Goal: Communication & Community: Answer question/provide support

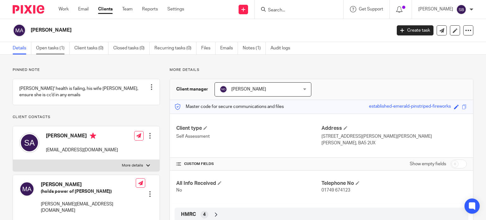
click at [53, 48] on link "Open tasks (1)" at bounding box center [53, 48] width 34 height 12
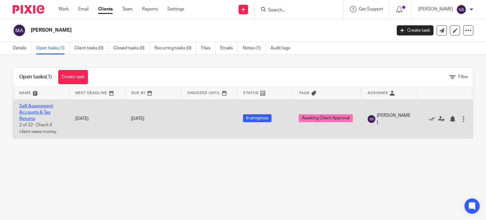
click at [48, 106] on link "Self Assessment Accounts & Tax Returns" at bounding box center [36, 112] width 34 height 17
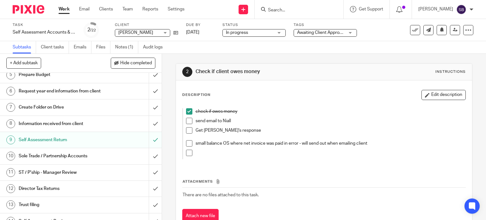
scroll to position [126, 0]
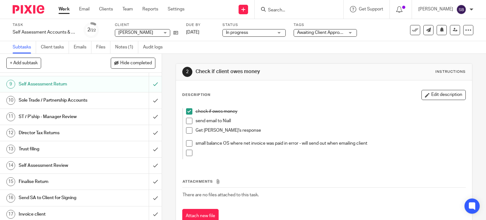
click at [58, 202] on h1 "Send SA to Client for Signing" at bounding box center [60, 197] width 83 height 9
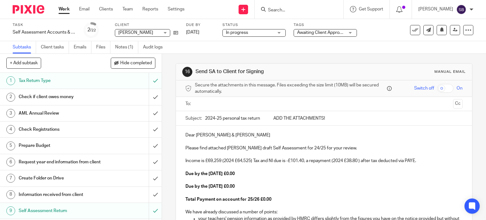
click at [304, 161] on p "Income is £69,259 (2024 £64,525) Tax and NI due is -£101.40, a repayment (2024 …" at bounding box center [323, 160] width 277 height 6
click at [297, 160] on p "Income is £69,259 (2024 £64,525) Tax and NI due is -£101.40, a repayment (2024 …" at bounding box center [323, 160] width 277 height 6
click at [315, 190] on p at bounding box center [323, 193] width 277 height 6
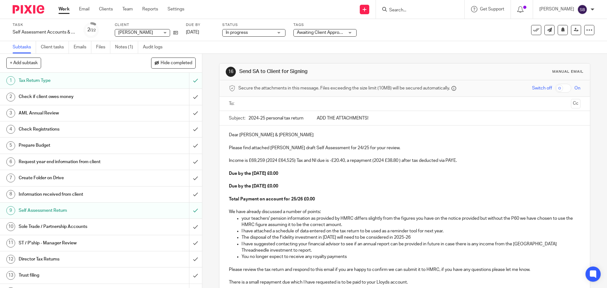
click at [264, 162] on p "Income is £69,259 (2024 £64,525) Tax and NI due is -£20.40, a repayment (2024 £…" at bounding box center [404, 160] width 351 height 6
click at [484, 168] on p at bounding box center [404, 167] width 351 height 6
click at [242, 219] on p "your teachers' pension information as provided by HMRC differs slightly from th…" at bounding box center [411, 221] width 339 height 13
click at [364, 219] on p "You no longer expect to receive any royalty payments" at bounding box center [411, 257] width 339 height 6
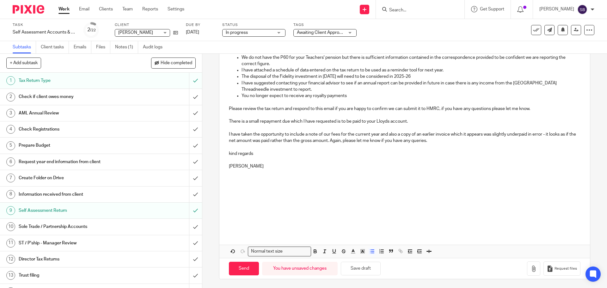
scroll to position [162, 0]
click at [360, 219] on button "Save draft" at bounding box center [361, 268] width 40 height 14
click at [361, 219] on button "Save draft" at bounding box center [361, 268] width 40 height 14
click at [418, 10] on input "Search" at bounding box center [416, 11] width 57 height 6
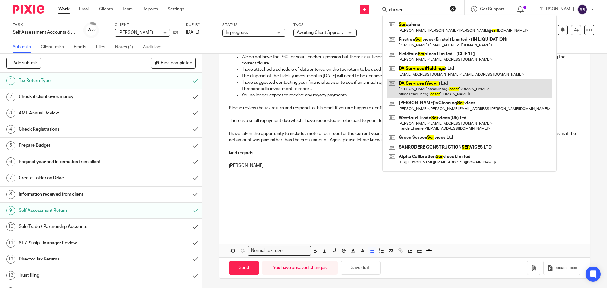
type input "d a ser"
click at [425, 85] on link at bounding box center [469, 89] width 164 height 20
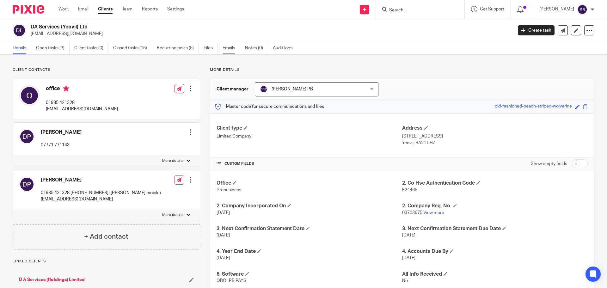
click at [237, 48] on link "Emails" at bounding box center [232, 48] width 18 height 12
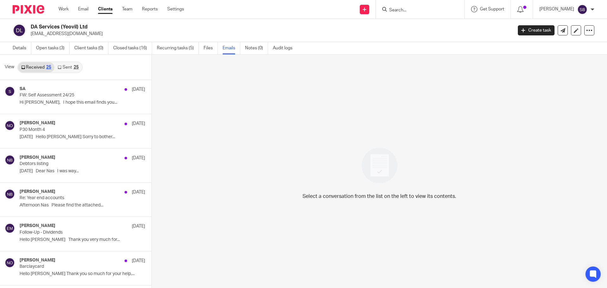
click at [76, 65] on div "25" at bounding box center [76, 67] width 5 height 4
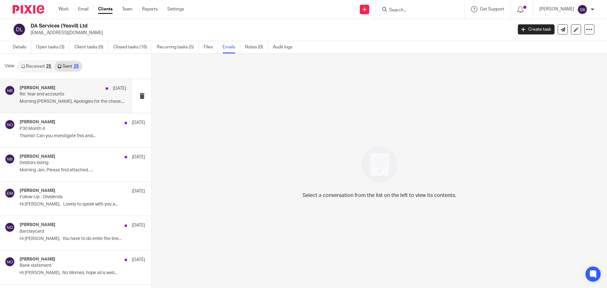
click at [28, 99] on p "Morning David, Apologies for the chase...." at bounding box center [73, 101] width 107 height 5
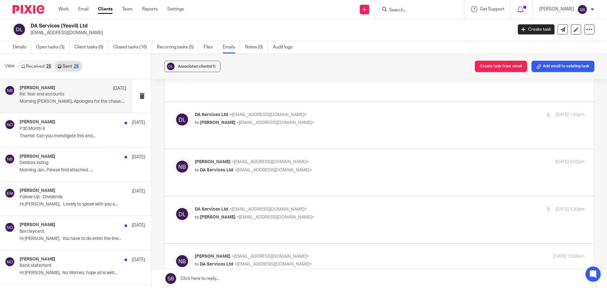
scroll to position [443, 0]
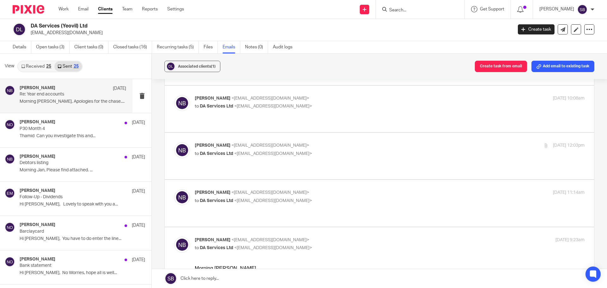
click at [244, 189] on div "Nas Bashir <nasbashir@probusinessuk.com> to DA Services Ltd <enquiries@daservic…" at bounding box center [379, 203] width 410 height 28
click at [241, 189] on p "Nas Bashir <nasbashir@probusinessuk.com>" at bounding box center [325, 192] width 260 height 7
checkbox input "true"
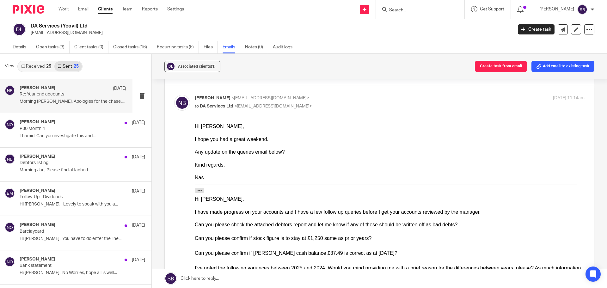
scroll to position [537, 0]
click at [47, 64] on div "25" at bounding box center [48, 66] width 5 height 4
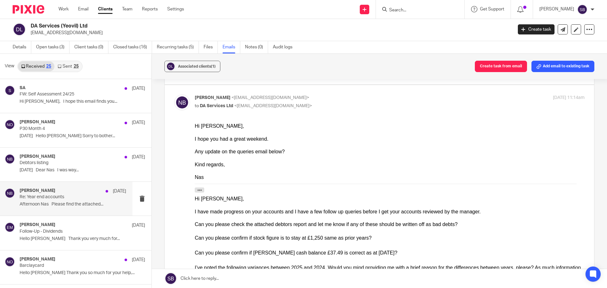
click at [52, 196] on p "Re: Year end accounts" at bounding box center [62, 196] width 85 height 5
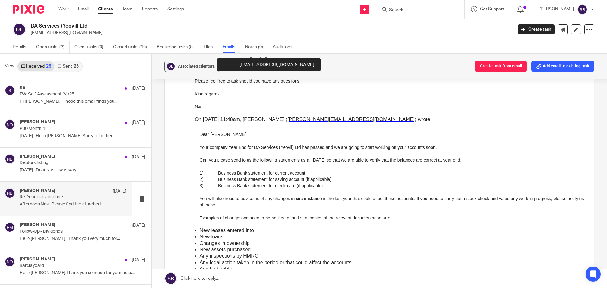
scroll to position [1581, 0]
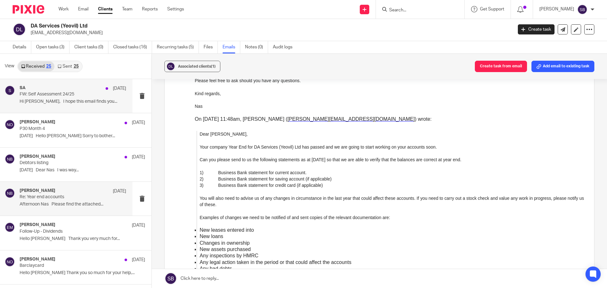
click at [56, 101] on p "Hi David, I hope this email finds you..." at bounding box center [73, 101] width 107 height 5
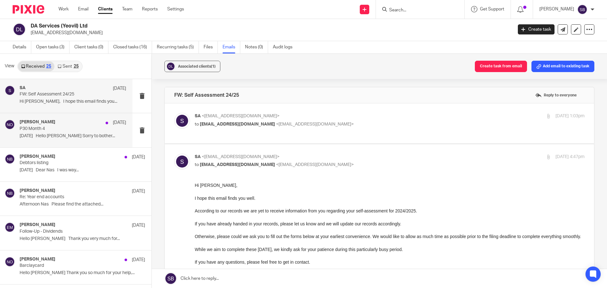
scroll to position [0, 0]
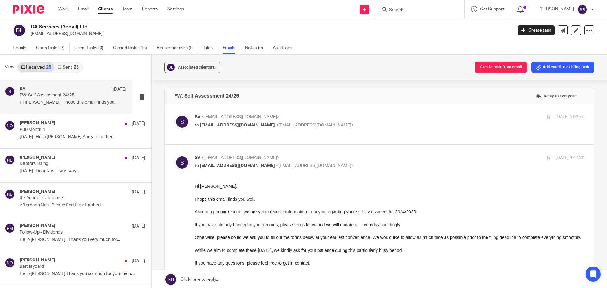
click at [39, 67] on link "Received 25" at bounding box center [36, 67] width 36 height 10
click at [40, 66] on link "Received 25" at bounding box center [36, 67] width 36 height 10
click at [47, 66] on div "25" at bounding box center [48, 67] width 5 height 4
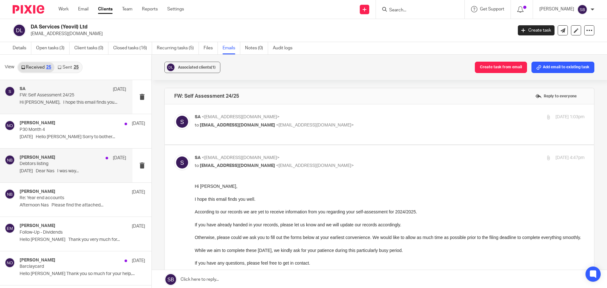
click at [66, 169] on p "12.08.25 Dear Nas I was way..." at bounding box center [73, 170] width 107 height 5
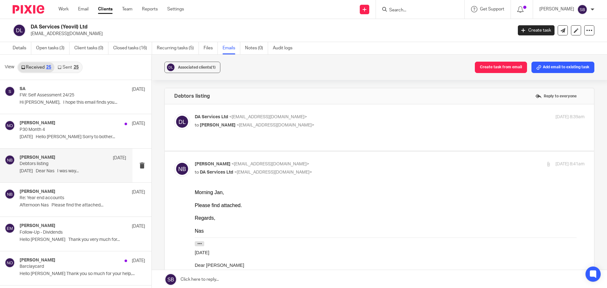
drag, startPoint x: 198, startPoint y: 242, endPoint x: 232, endPoint y: 231, distance: 35.5
click at [202, 242] on button "button" at bounding box center [199, 243] width 9 height 5
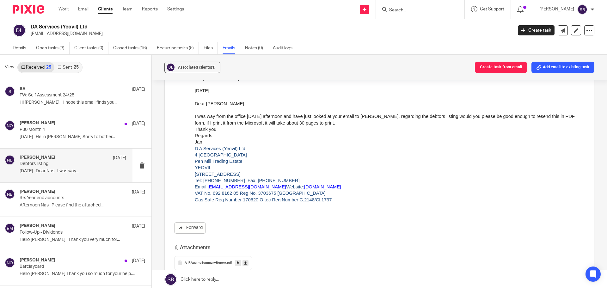
scroll to position [221, 0]
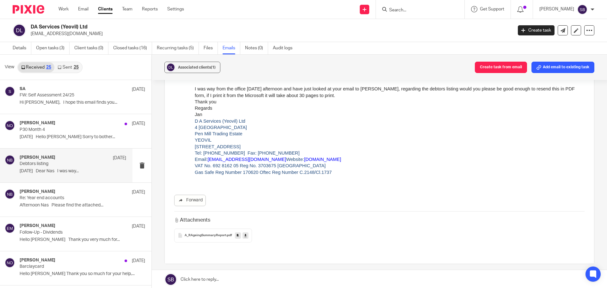
click at [202, 235] on span "A_RAgeingSummaryReport" at bounding box center [206, 236] width 42 height 4
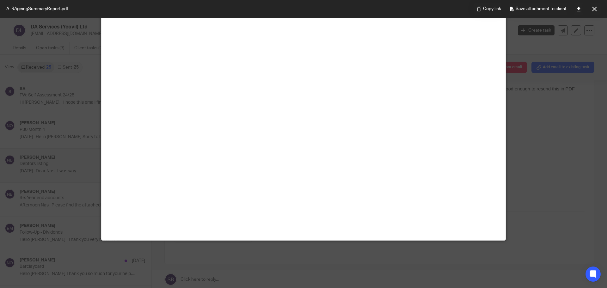
scroll to position [0, 0]
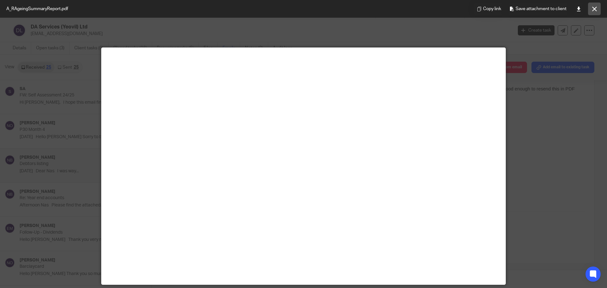
click at [593, 8] on icon at bounding box center [594, 9] width 5 height 5
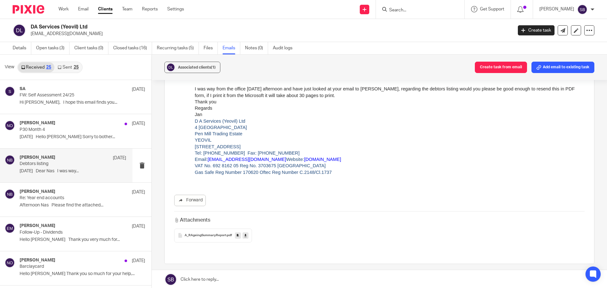
click at [78, 67] on div "25" at bounding box center [76, 67] width 5 height 4
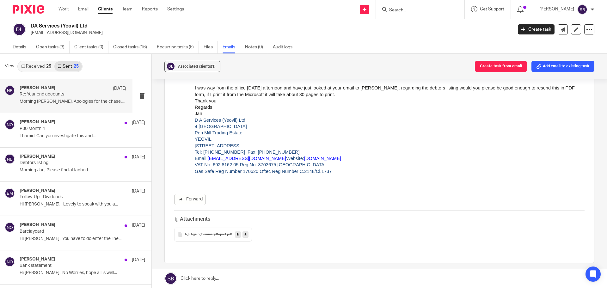
click at [58, 95] on p "Re: Year end accounts" at bounding box center [62, 94] width 85 height 5
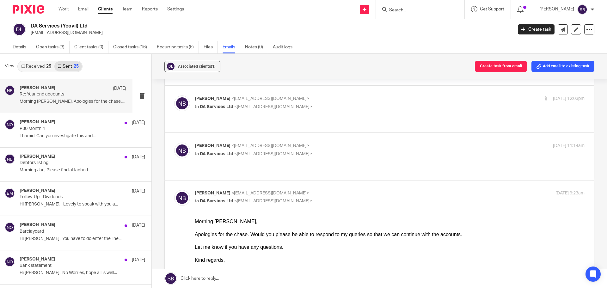
scroll to position [506, 0]
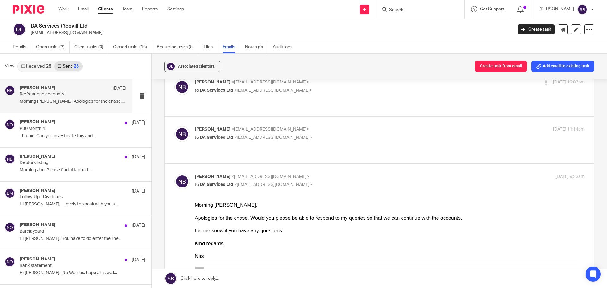
click at [201, 271] on icon "button" at bounding box center [199, 268] width 5 height 5
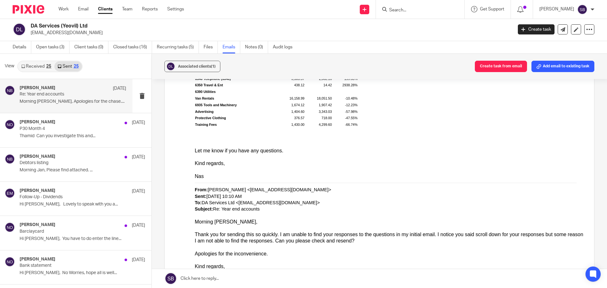
scroll to position [1012, 0]
click at [74, 67] on div "25" at bounding box center [76, 66] width 5 height 4
click at [48, 67] on div "25" at bounding box center [48, 66] width 5 height 4
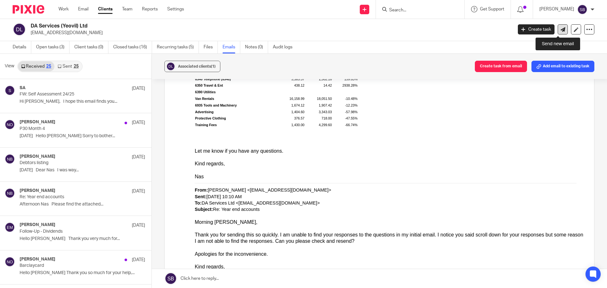
click at [561, 30] on link at bounding box center [563, 29] width 10 height 10
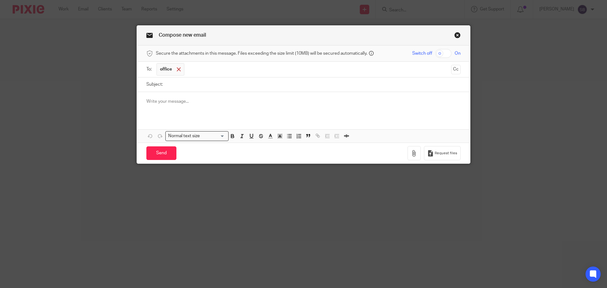
click at [177, 70] on span at bounding box center [179, 69] width 4 height 4
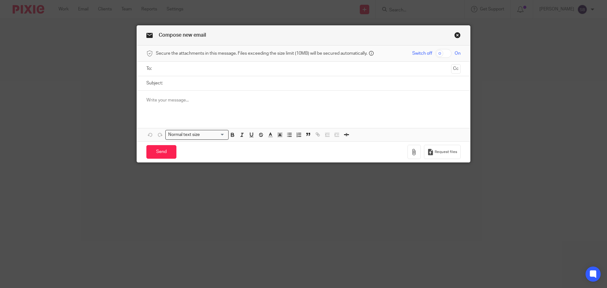
click at [175, 70] on input "text" at bounding box center [303, 68] width 291 height 7
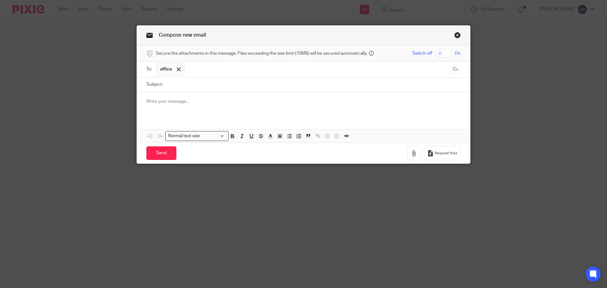
click at [176, 89] on input "Subject:" at bounding box center [313, 84] width 295 height 14
type input "Accounts queries"
click at [150, 100] on p at bounding box center [303, 101] width 314 height 6
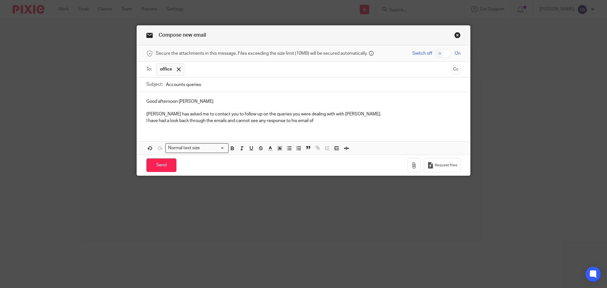
click at [318, 119] on p "I have had a look back through the emails and cannot see any response to his em…" at bounding box center [303, 121] width 314 height 6
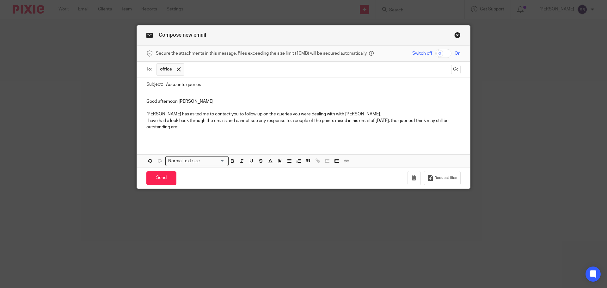
click at [145, 138] on div "Good afternoon [PERSON_NAME] has asked me to contact you to follow up on the qu…" at bounding box center [303, 117] width 333 height 50
drag, startPoint x: 143, startPoint y: 134, endPoint x: 383, endPoint y: 148, distance: 240.9
click at [383, 148] on div "Good afternoon David Niall has asked me to contact you to follow up on the quer…" at bounding box center [303, 130] width 333 height 76
click at [240, 164] on button "button" at bounding box center [242, 161] width 8 height 8
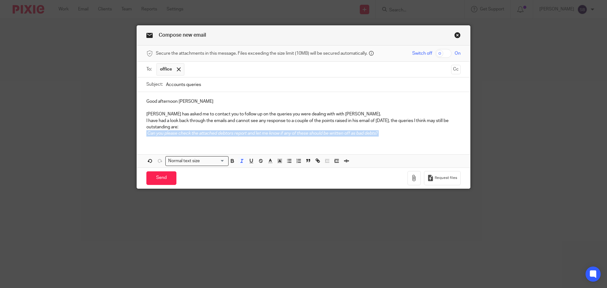
click at [392, 135] on p "Can you please check the attached debtors report and let me know if any of thes…" at bounding box center [303, 133] width 314 height 6
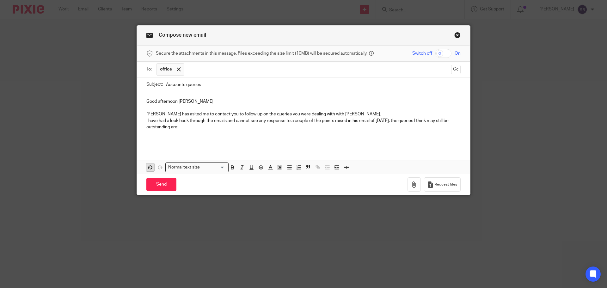
click at [147, 168] on icon "button" at bounding box center [150, 167] width 6 height 6
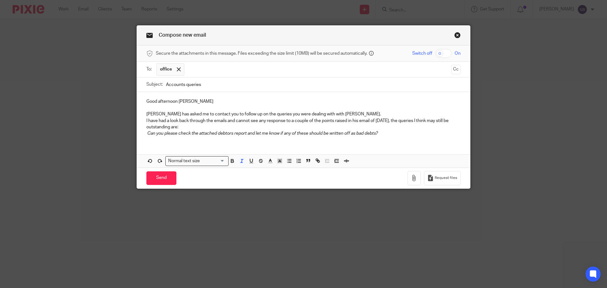
click at [388, 134] on p "Can you please check the attached debtors report and let me know if any of thes…" at bounding box center [303, 133] width 314 height 6
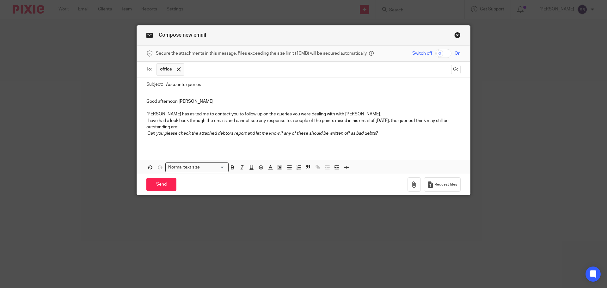
click at [148, 144] on div "Good afternoon David Niall has asked me to contact you to follow up on the quer…" at bounding box center [303, 120] width 333 height 56
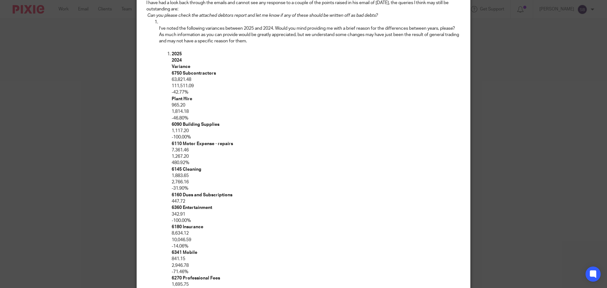
scroll to position [117, 0]
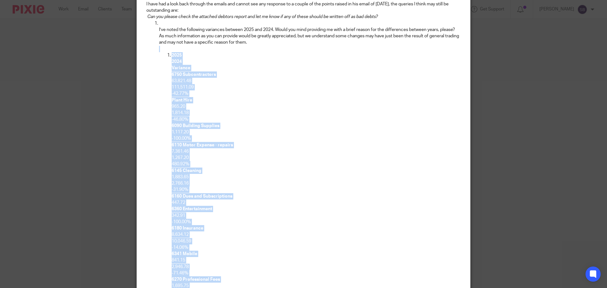
drag, startPoint x: 156, startPoint y: 203, endPoint x: 210, endPoint y: 47, distance: 164.9
click at [210, 47] on li "I’ve noted the following variances between 2025 and 2024. Would you mind provid…" at bounding box center [310, 266] width 302 height 493
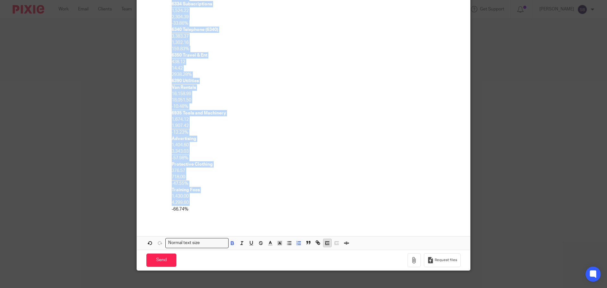
scroll to position [425, 0]
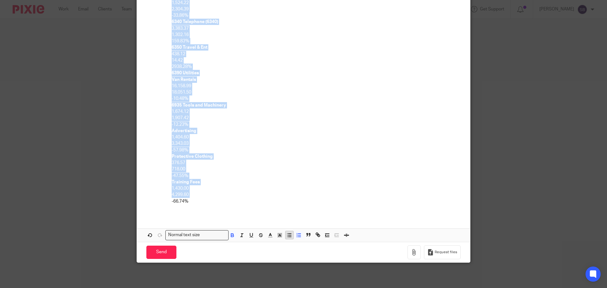
click at [289, 236] on icon "button" at bounding box center [289, 235] width 6 height 6
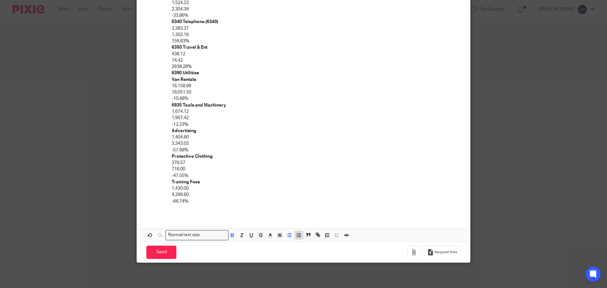
click at [298, 236] on icon "button" at bounding box center [299, 235] width 6 height 6
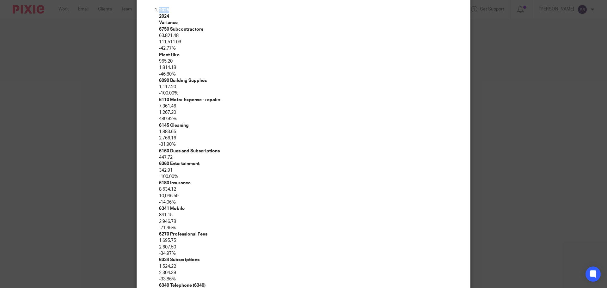
click at [298, 236] on p "6270 Professional Fees" at bounding box center [310, 234] width 302 height 6
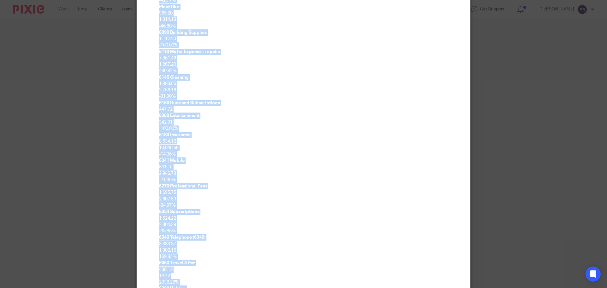
scroll to position [425, 0]
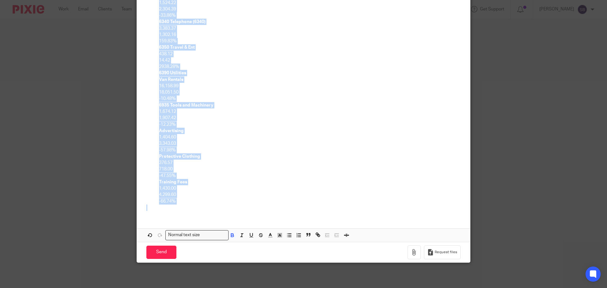
drag, startPoint x: 142, startPoint y: 144, endPoint x: 269, endPoint y: 215, distance: 146.0
click at [241, 235] on icon "button" at bounding box center [242, 235] width 6 height 6
click at [239, 176] on p "-47.55%" at bounding box center [310, 176] width 302 height 6
drag, startPoint x: 145, startPoint y: 119, endPoint x: 252, endPoint y: 218, distance: 146.1
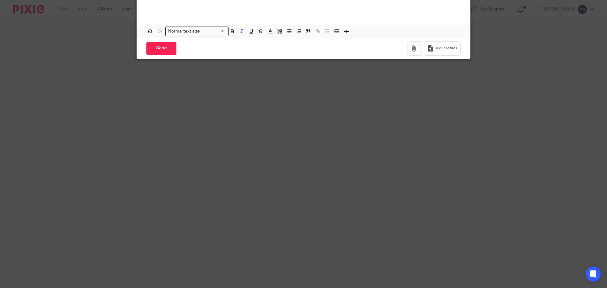
scroll to position [0, 0]
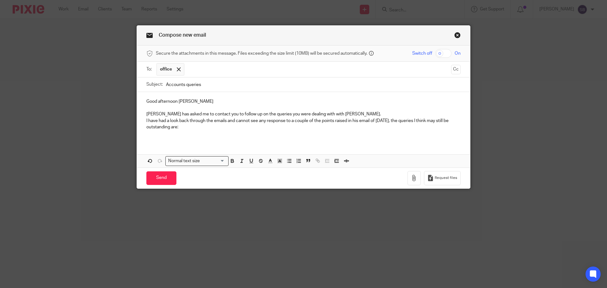
click at [188, 128] on p "I have had a look back through the emails and cannot see any response to a coup…" at bounding box center [303, 124] width 314 height 13
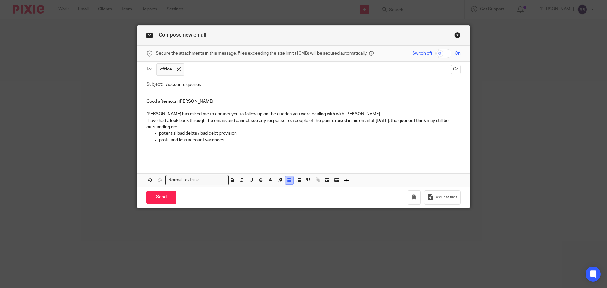
click at [285, 180] on button "button" at bounding box center [289, 180] width 8 height 8
click at [298, 182] on line "button" at bounding box center [299, 182] width 3 height 0
click at [143, 142] on div "Good afternoon David Niall has asked me to contact you to follow up on the quer…" at bounding box center [303, 126] width 333 height 69
click at [168, 148] on p at bounding box center [310, 146] width 302 height 6
click at [149, 183] on icon "button" at bounding box center [150, 180] width 6 height 6
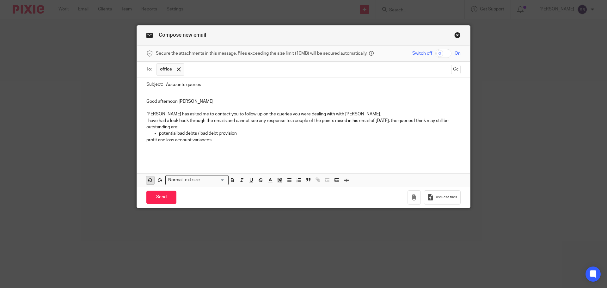
click at [149, 183] on icon "button" at bounding box center [150, 180] width 6 height 6
click at [286, 180] on icon "button" at bounding box center [289, 180] width 6 height 6
drag, startPoint x: 149, startPoint y: 182, endPoint x: 226, endPoint y: 181, distance: 77.1
click at [151, 182] on button "button" at bounding box center [150, 180] width 8 height 8
click at [296, 183] on button "button" at bounding box center [299, 180] width 8 height 8
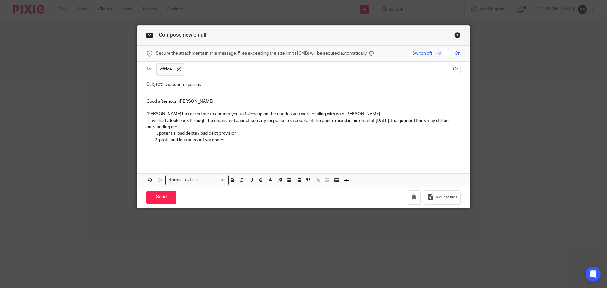
drag, startPoint x: 252, startPoint y: 136, endPoint x: 248, endPoint y: 136, distance: 3.8
click at [251, 136] on p "potential bad debts / bad debt provision" at bounding box center [310, 133] width 302 height 6
click at [230, 141] on p "profit and loss account variances" at bounding box center [310, 140] width 302 height 6
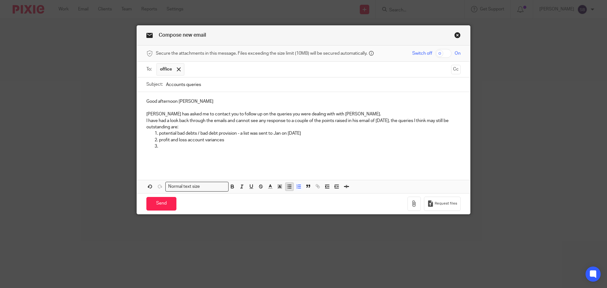
click at [288, 187] on line "button" at bounding box center [289, 187] width 3 height 0
click at [325, 187] on polyline "button" at bounding box center [325, 186] width 1 height 1
click at [148, 187] on icon "button" at bounding box center [150, 187] width 6 height 6
click at [226, 141] on p "profit and loss account variances" at bounding box center [310, 140] width 302 height 6
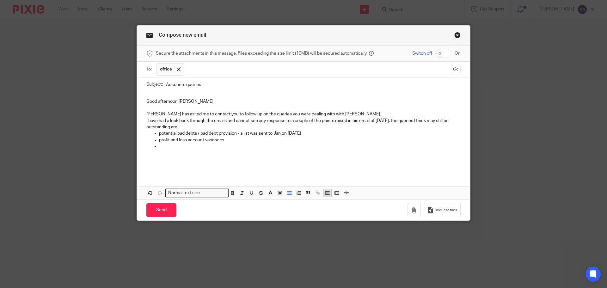
click at [324, 194] on icon "button" at bounding box center [327, 193] width 6 height 6
click at [349, 147] on p "Apologies if you have responded and I've missed it but if not, please could you…" at bounding box center [303, 146] width 314 height 6
drag, startPoint x: 360, startPoint y: 148, endPoint x: 350, endPoint y: 145, distance: 10.1
click at [359, 148] on p "Apologies if you have responded and I've missed it but if not, please could you…" at bounding box center [303, 146] width 314 height 6
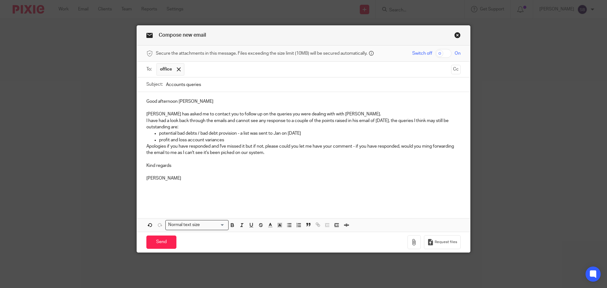
click at [340, 111] on p "Niall has asked me to contact you to follow up on the queries you were dealing …" at bounding box center [303, 114] width 314 height 6
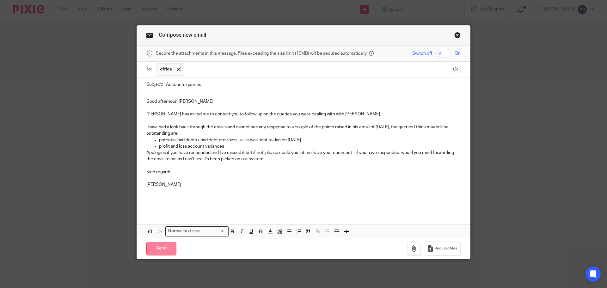
click at [157, 248] on input "Send" at bounding box center [161, 249] width 30 height 14
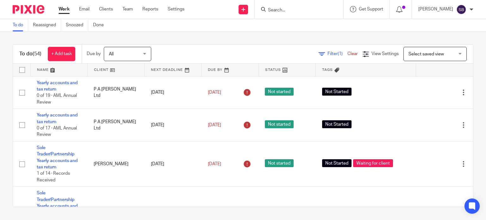
click at [304, 12] on input "Search" at bounding box center [295, 11] width 57 height 6
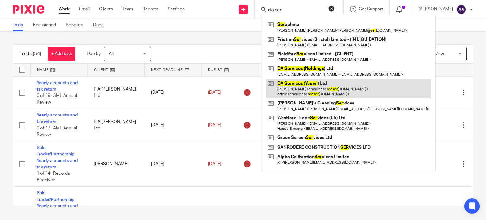
type input "d a ser"
click at [311, 83] on link at bounding box center [348, 89] width 164 height 20
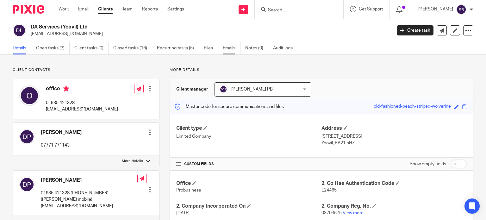
click at [231, 47] on link "Emails" at bounding box center [232, 48] width 18 height 12
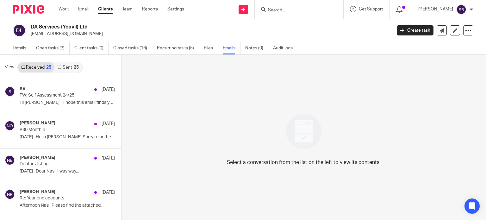
click at [74, 67] on div "25" at bounding box center [76, 67] width 5 height 4
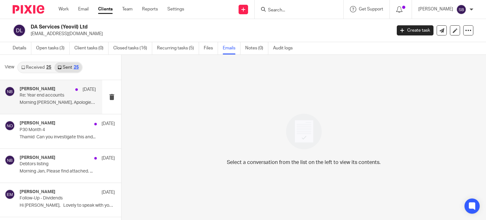
scroll to position [1, 0]
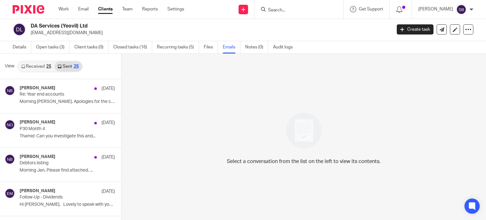
click at [41, 68] on link "Received 25" at bounding box center [36, 66] width 36 height 10
click at [75, 64] on div "25" at bounding box center [76, 66] width 5 height 4
click at [65, 102] on p "Morning [PERSON_NAME], Apologies for the chase...." at bounding box center [58, 101] width 76 height 5
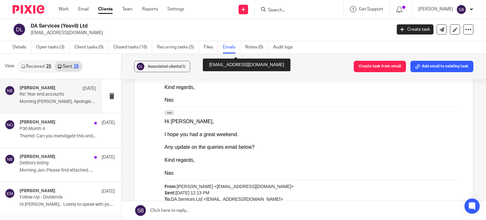
scroll to position [664, 0]
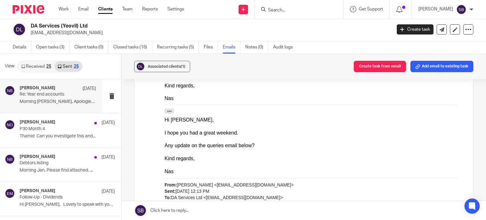
drag, startPoint x: 324, startPoint y: 213, endPoint x: 244, endPoint y: 244, distance: 85.6
drag, startPoint x: 323, startPoint y: 214, endPoint x: 322, endPoint y: 246, distance: 32.3
drag, startPoint x: 405, startPoint y: 241, endPoint x: 166, endPoint y: 245, distance: 238.7
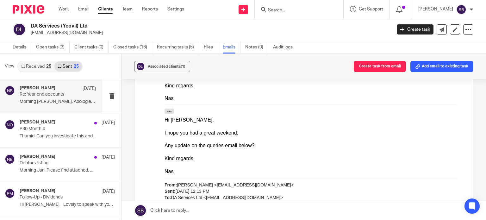
drag, startPoint x: 405, startPoint y: 241, endPoint x: 164, endPoint y: 242, distance: 240.2
copy div "Can you please check the attached debtors report and let me know if any of thes…"
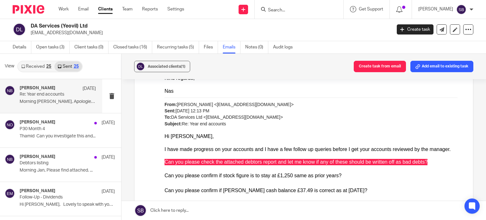
scroll to position [759, 0]
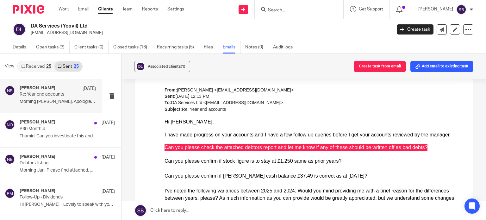
drag, startPoint x: 327, startPoint y: 66, endPoint x: 276, endPoint y: 233, distance: 173.7
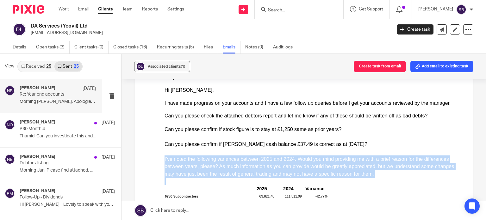
drag, startPoint x: 164, startPoint y: 159, endPoint x: 389, endPoint y: 254, distance: 244.1
click at [389, 219] on ol "Can you please check the attached debtors report and let me know if any of thes…" at bounding box center [313, 219] width 299 height 212
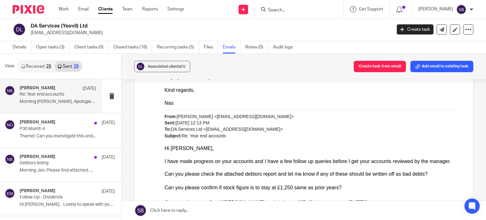
scroll to position [720, 0]
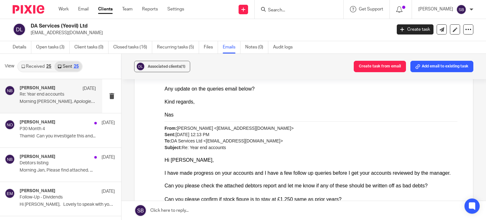
drag, startPoint x: 358, startPoint y: 391, endPoint x: 167, endPoint y: 224, distance: 253.6
copy ol "I’ve noted the following variances between 2025 and 2024. Would you mind provid…"
click at [358, 212] on div "Can you please confirm if [PERSON_NAME] cash balance £37.49 is correct as at [D…" at bounding box center [313, 214] width 299 height 8
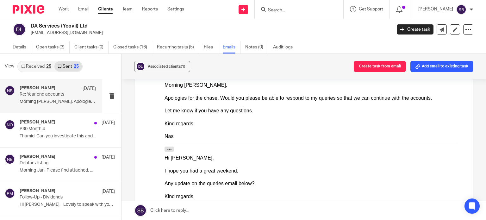
scroll to position [626, 0]
click at [72, 67] on link "Sent 25" at bounding box center [67, 66] width 27 height 10
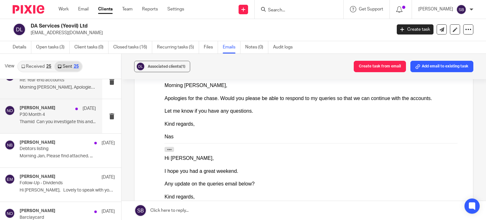
scroll to position [0, 0]
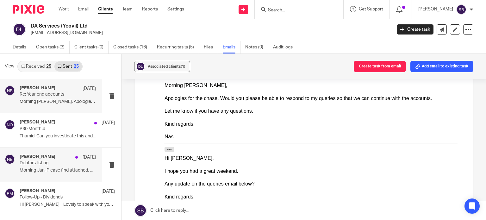
click at [30, 166] on div "Nas Bashir [DATE] Debtors listing Morning Jan, Please find attached. ..." at bounding box center [58, 164] width 76 height 21
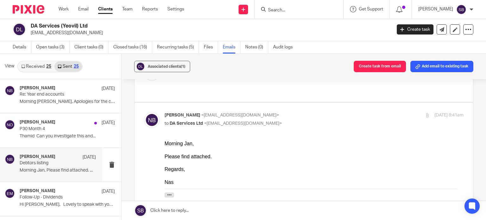
scroll to position [63, 0]
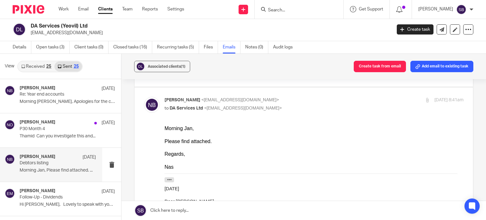
drag, startPoint x: 166, startPoint y: 180, endPoint x: 211, endPoint y: 177, distance: 45.3
click at [167, 180] on button "button" at bounding box center [168, 179] width 9 height 5
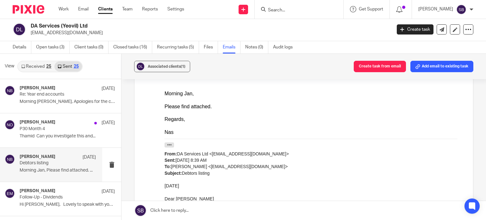
scroll to position [0, 0]
